Goal: Communication & Community: Connect with others

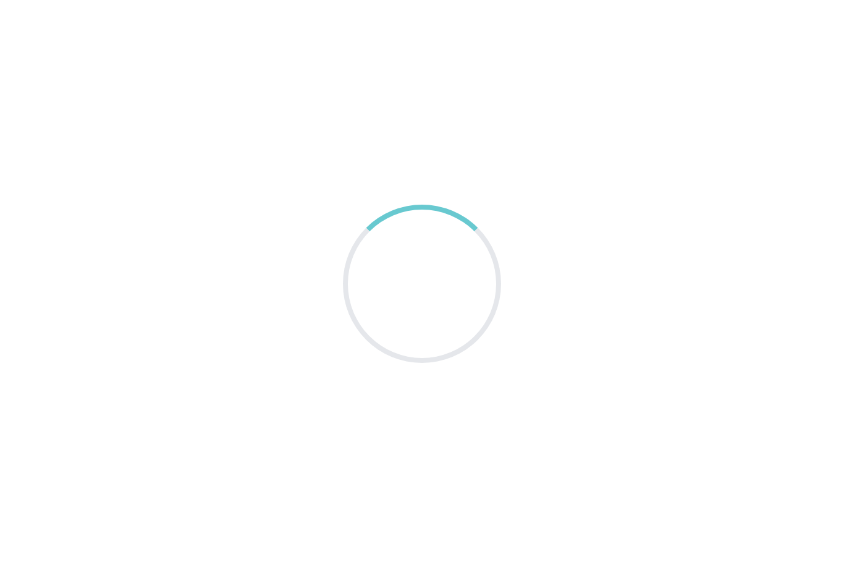
scroll to position [20, 0]
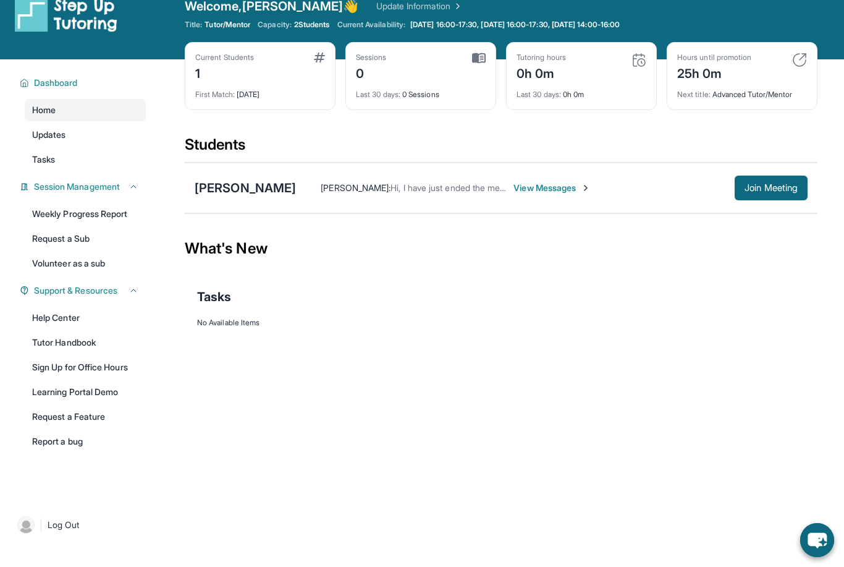
click at [540, 195] on div "[PERSON_NAME] : Hi, I have just ended the meeting. Unfortunately our window was…" at bounding box center [552, 188] width 512 height 25
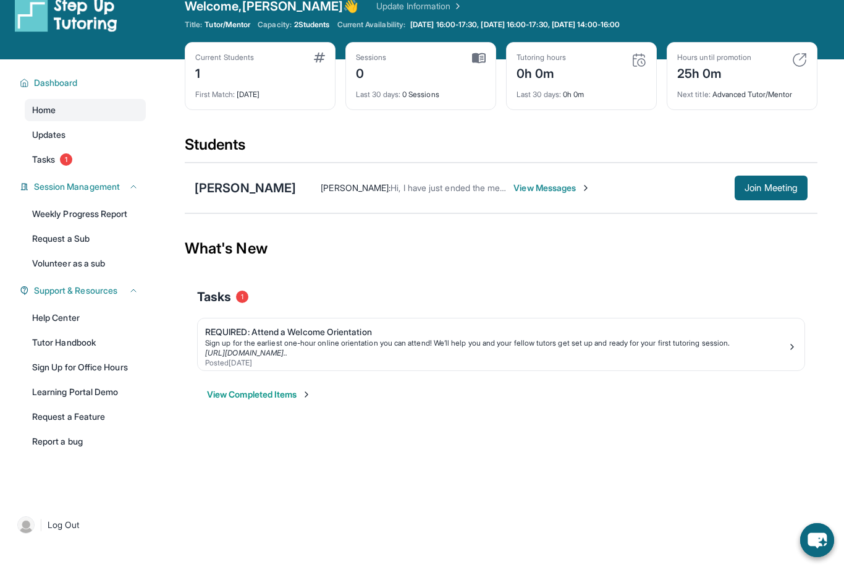
click at [522, 185] on span "View Messages" at bounding box center [552, 188] width 77 height 12
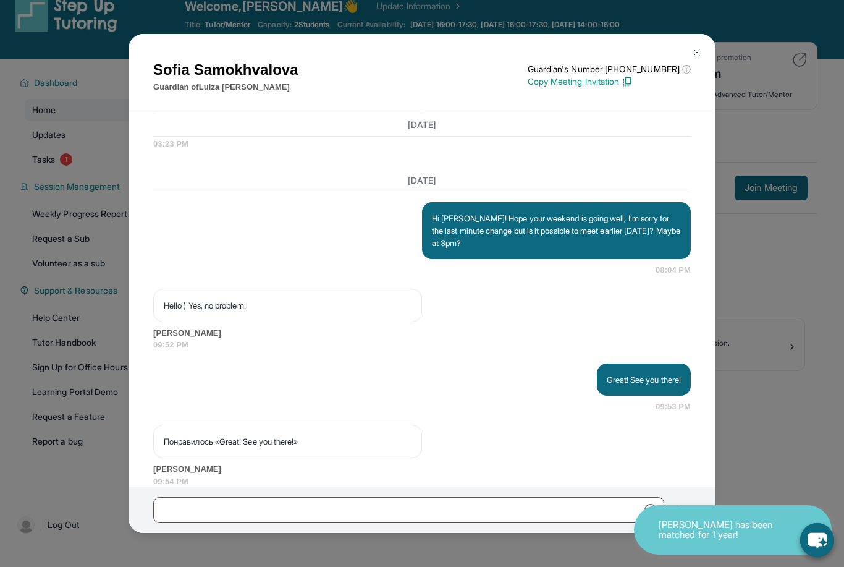
scroll to position [2097, 0]
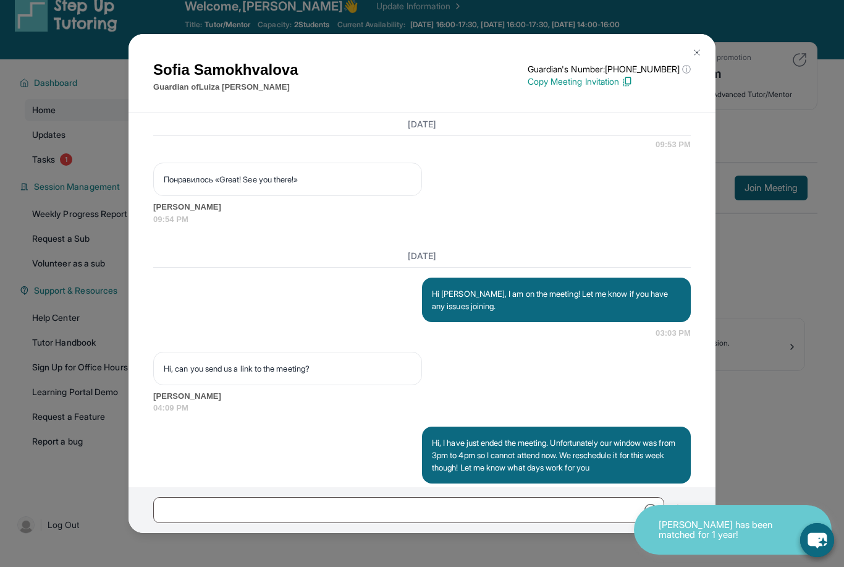
click at [699, 48] on img at bounding box center [697, 53] width 10 height 10
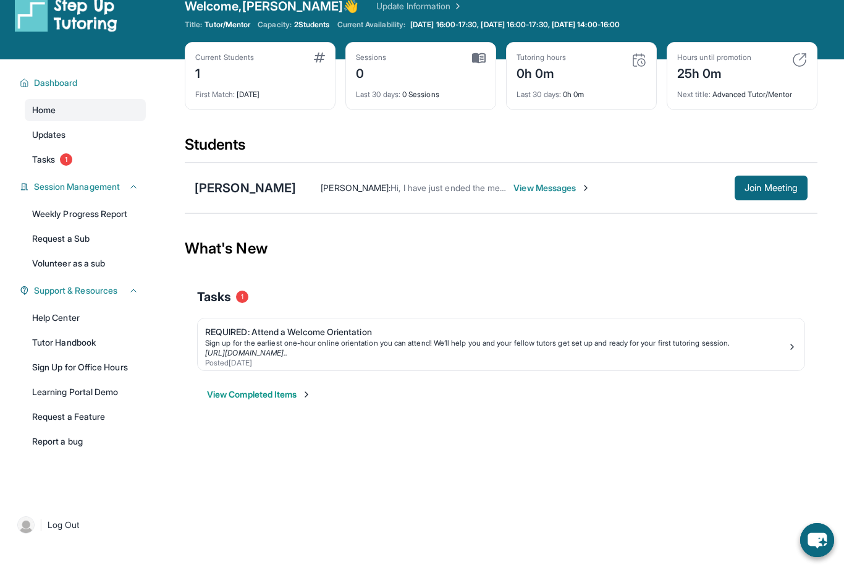
click at [551, 188] on span "View Messages" at bounding box center [552, 188] width 77 height 12
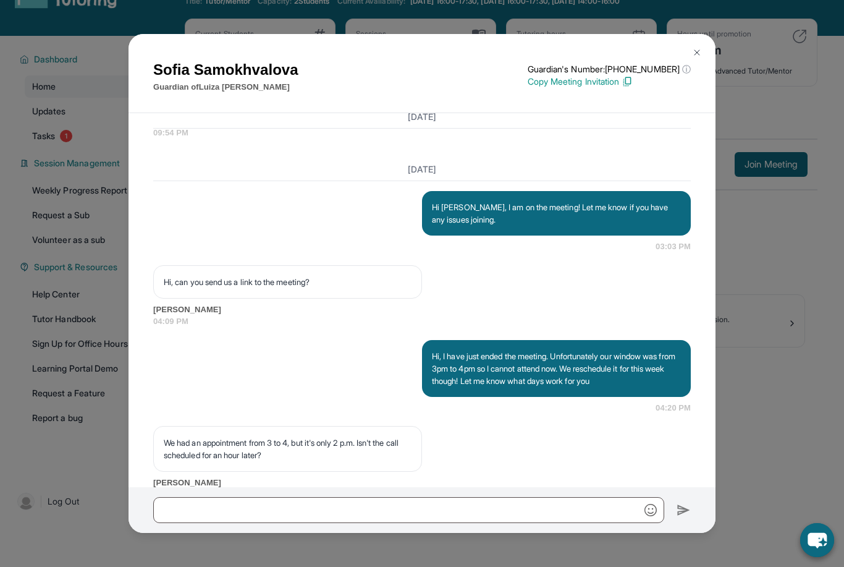
scroll to position [79, 0]
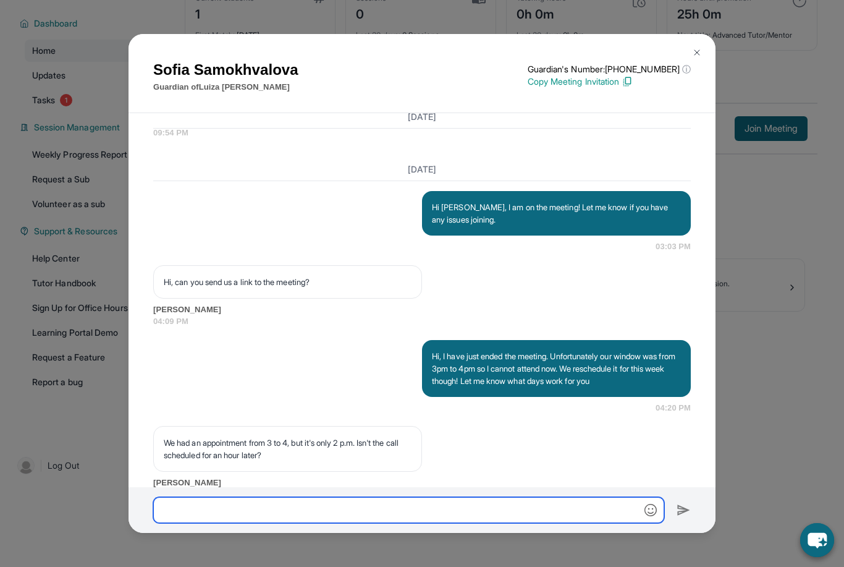
click at [596, 523] on input "text" at bounding box center [408, 510] width 511 height 26
type input "**********"
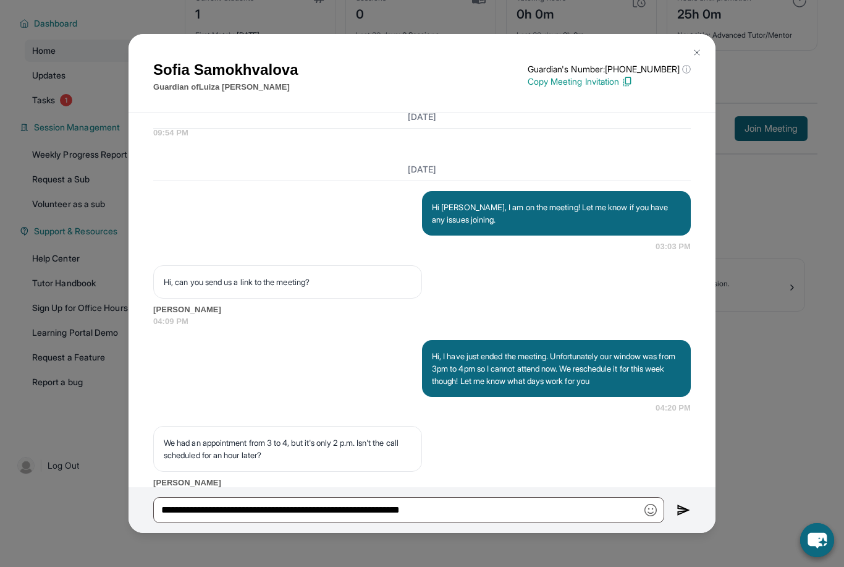
click at [689, 517] on img at bounding box center [684, 509] width 14 height 15
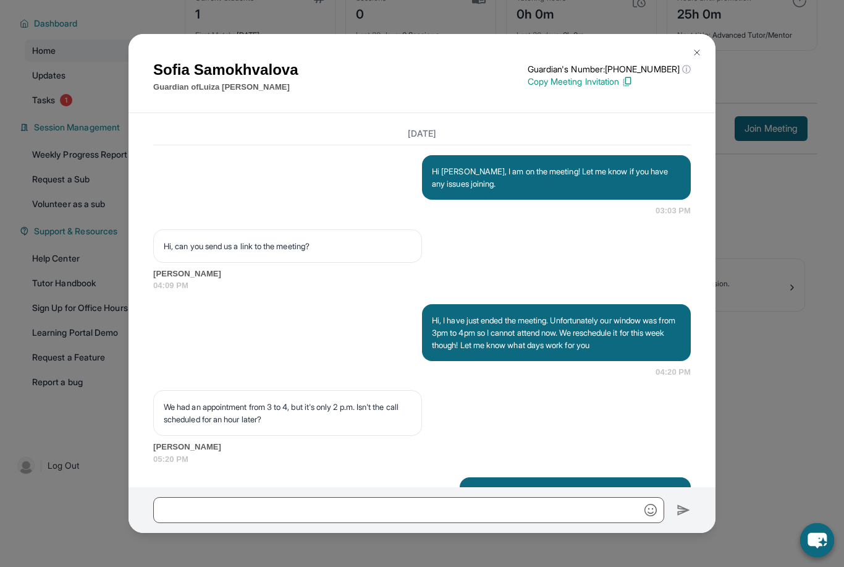
scroll to position [2245, 0]
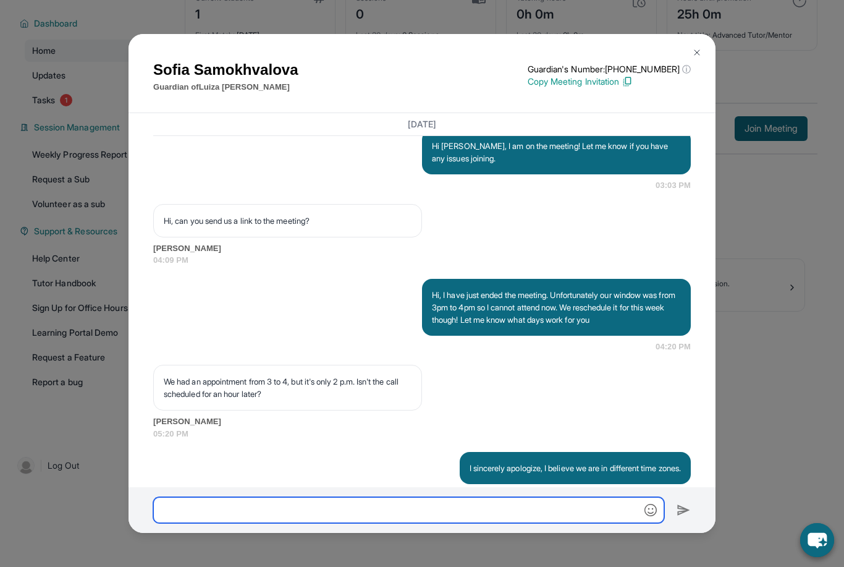
click at [610, 523] on input "text" at bounding box center [408, 510] width 511 height 26
click at [161, 523] on input "**********" at bounding box center [408, 510] width 511 height 26
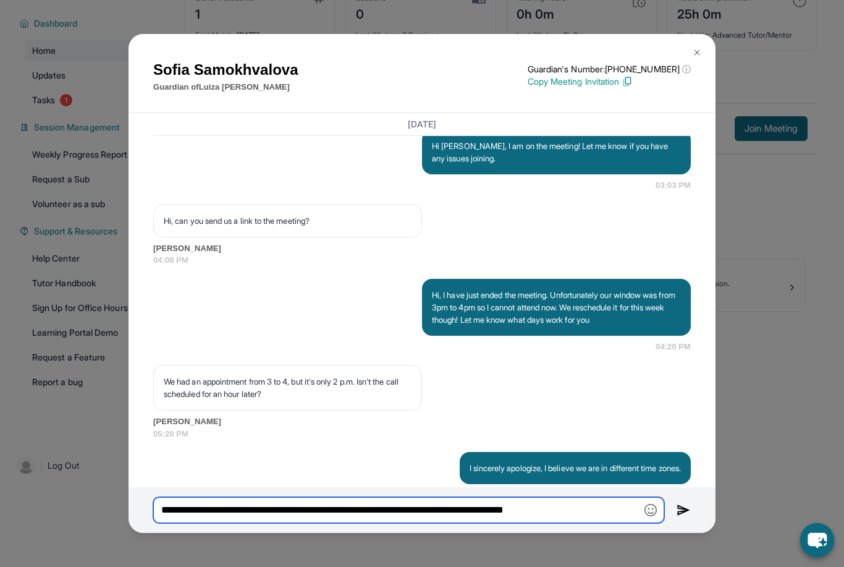
type input "**********"
click at [606, 523] on input "**********" at bounding box center [408, 510] width 511 height 26
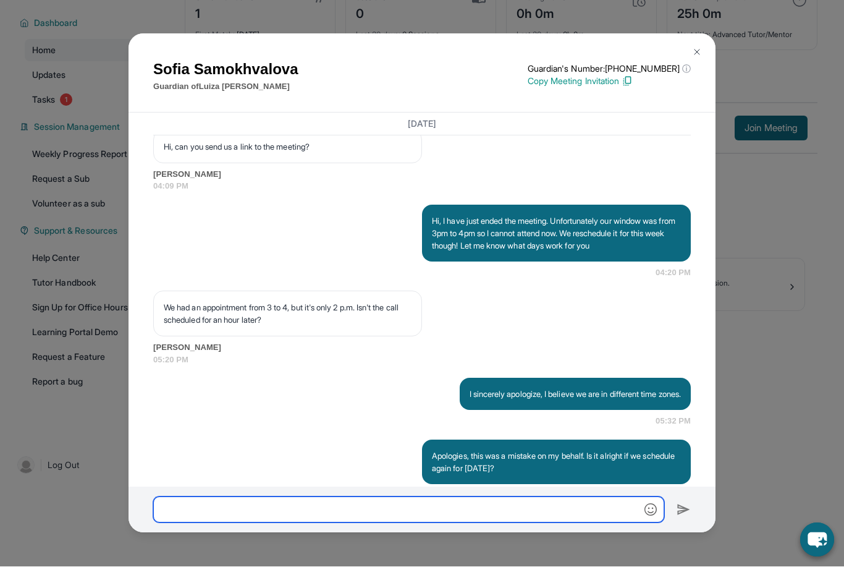
scroll to position [79, 0]
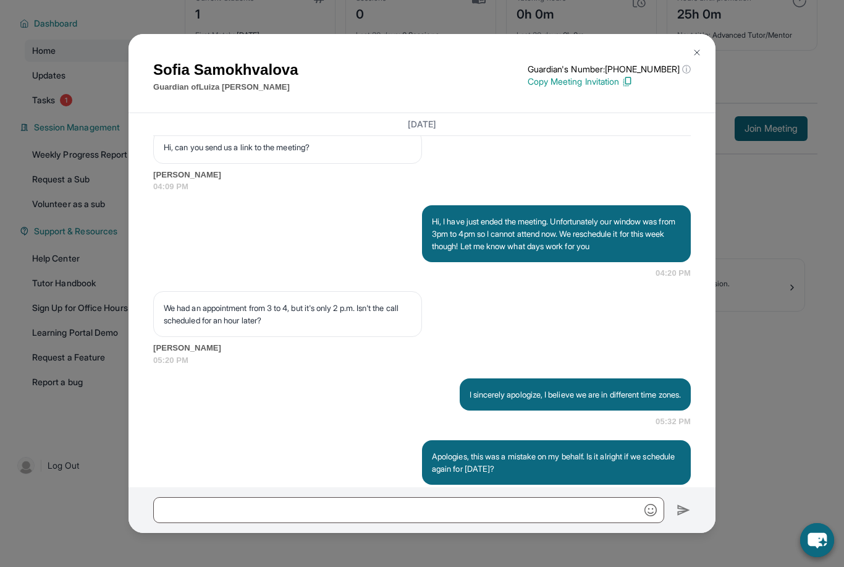
click at [695, 57] on img at bounding box center [697, 53] width 10 height 10
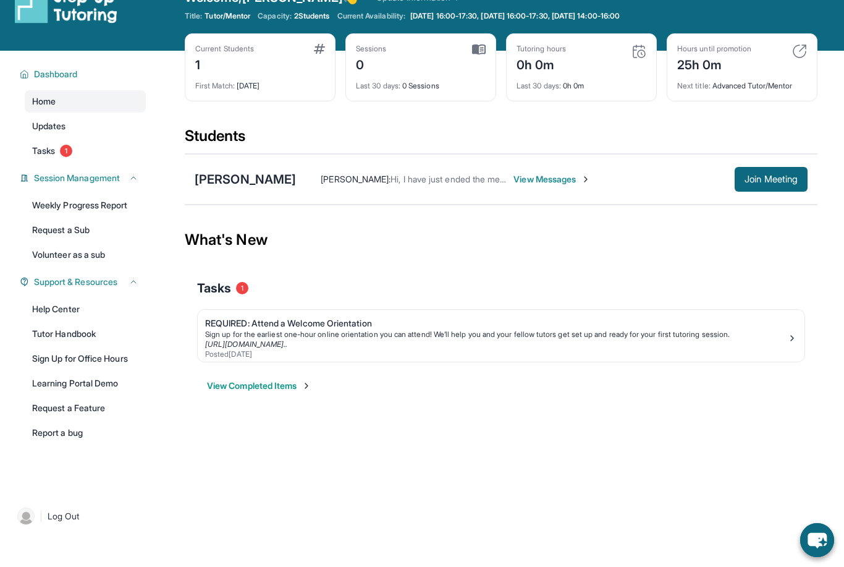
scroll to position [0, 0]
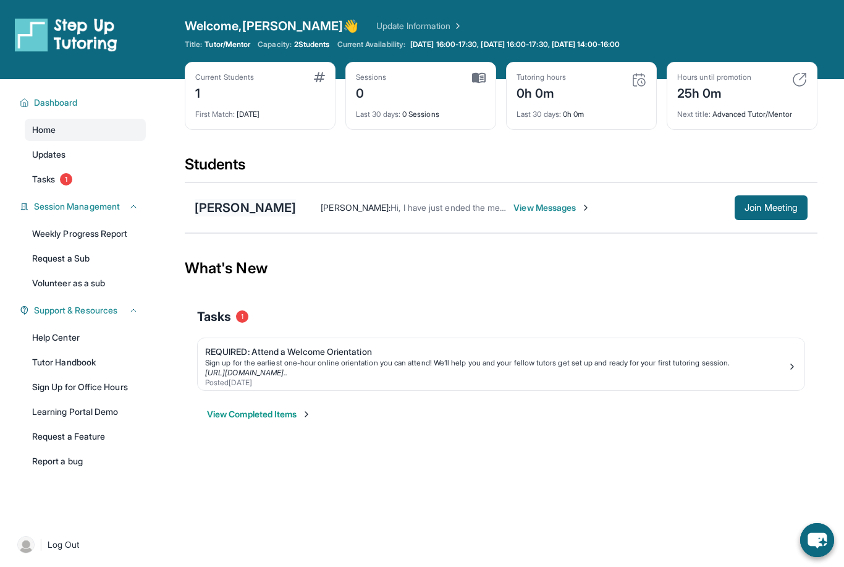
click at [237, 209] on div "[PERSON_NAME]" at bounding box center [245, 207] width 101 height 17
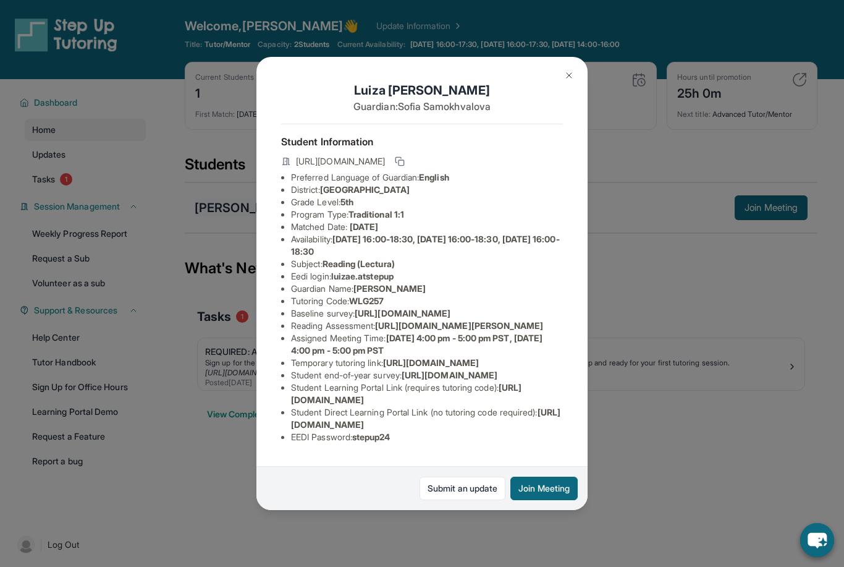
scroll to position [0, 4]
click at [566, 70] on img at bounding box center [569, 75] width 10 height 10
